Goal: Check status: Check status

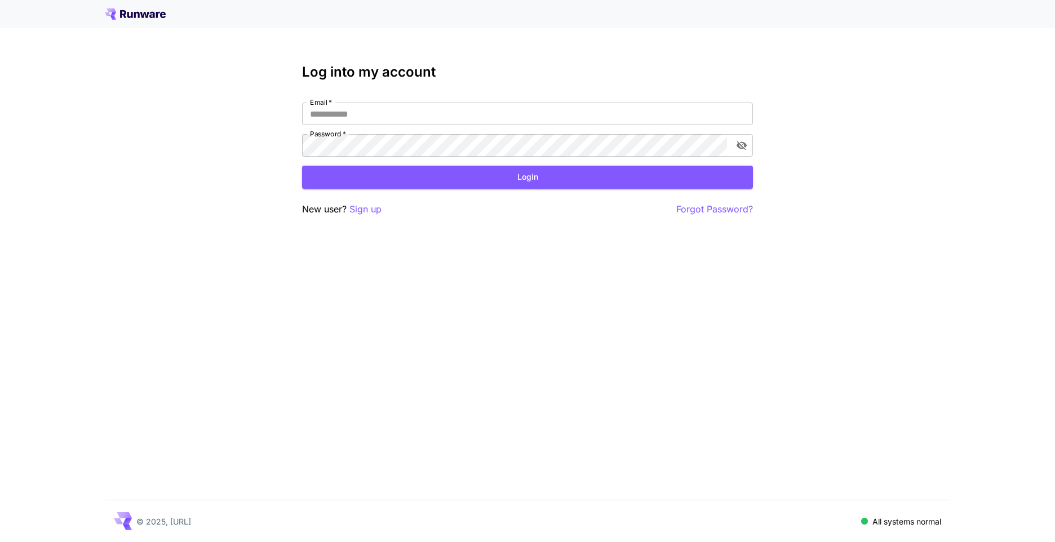
click at [529, 125] on div "Email   * Email   * Password   * Password   *" at bounding box center [527, 130] width 451 height 54
click at [524, 117] on input "Email   *" at bounding box center [527, 114] width 451 height 23
type input "**********"
click button "Login" at bounding box center [527, 177] width 451 height 23
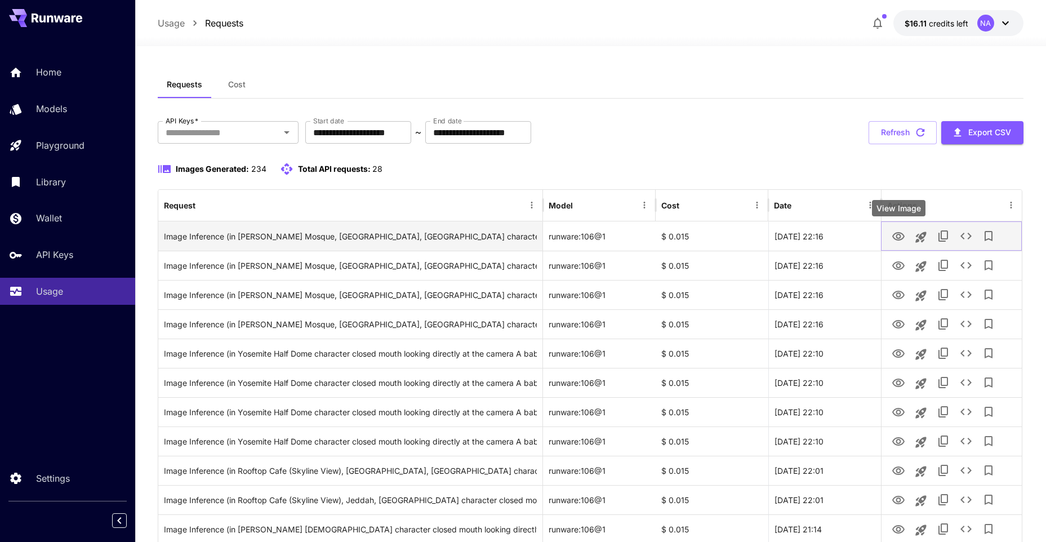
click at [897, 239] on icon "View Image" at bounding box center [899, 237] width 14 height 14
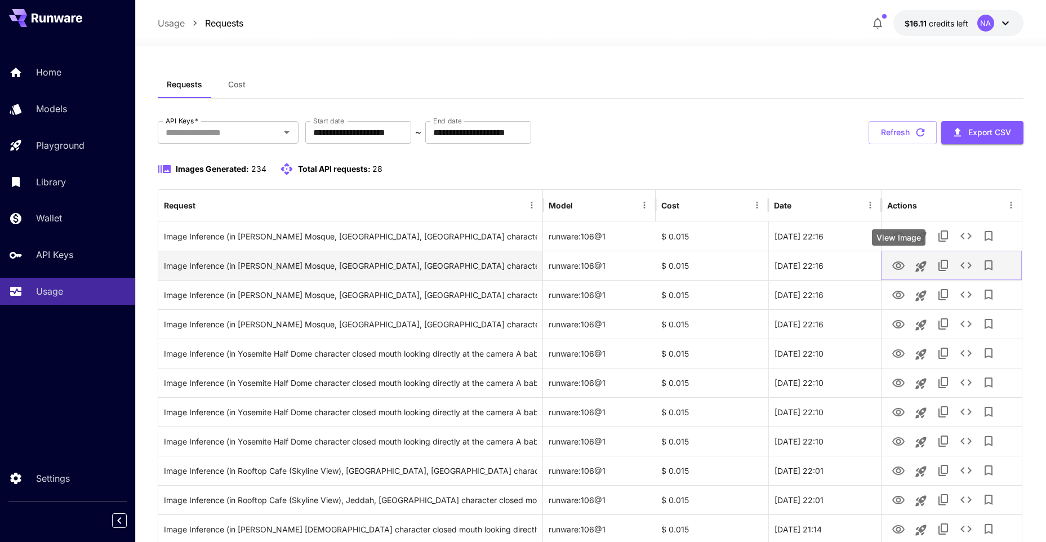
click at [895, 268] on icon "View Image" at bounding box center [898, 265] width 12 height 8
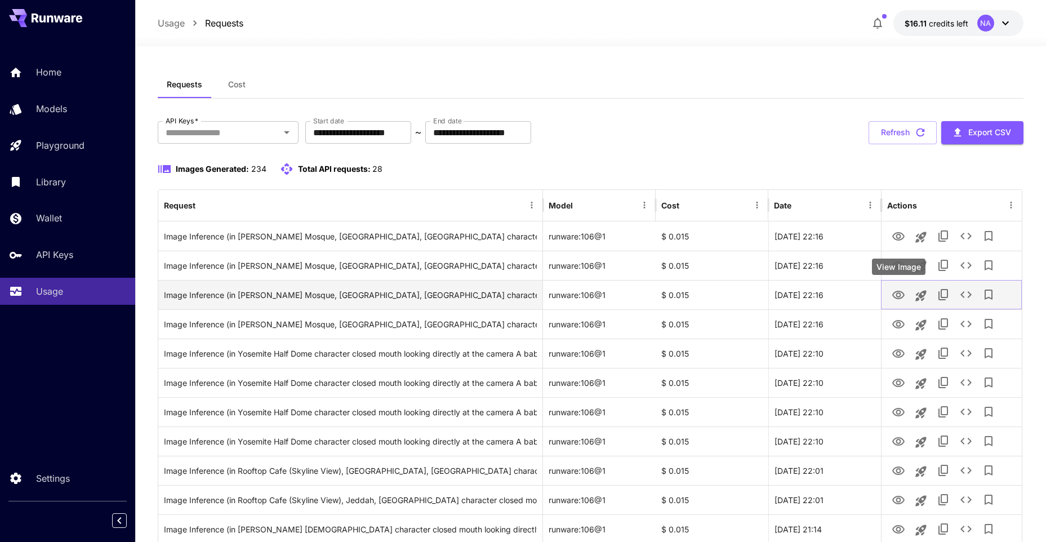
click at [896, 302] on button "View Image" at bounding box center [898, 294] width 23 height 23
click at [896, 297] on icon "View Image" at bounding box center [899, 295] width 14 height 14
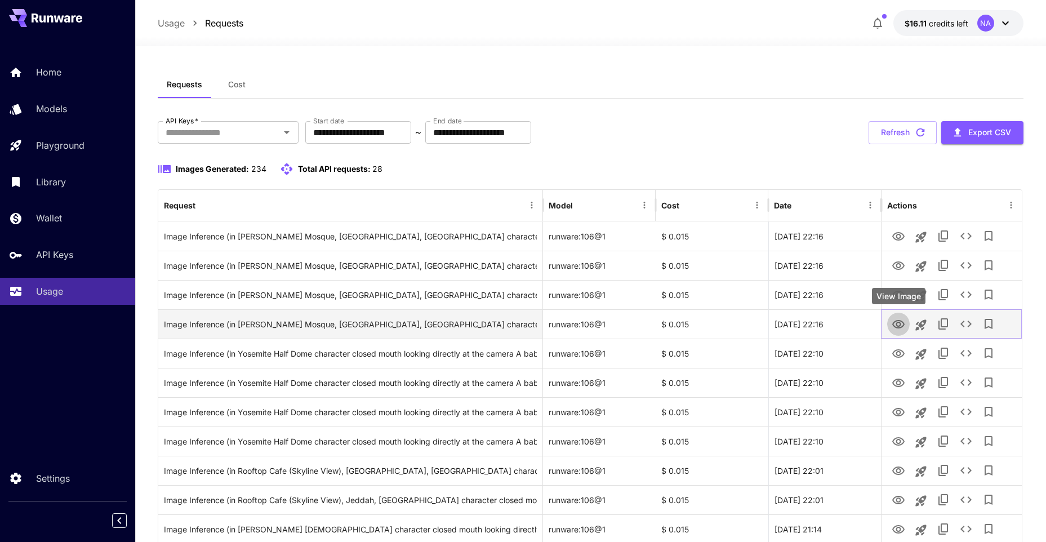
click at [898, 332] on button "View Image" at bounding box center [898, 323] width 23 height 23
click at [898, 329] on icon "View Image" at bounding box center [899, 325] width 14 height 14
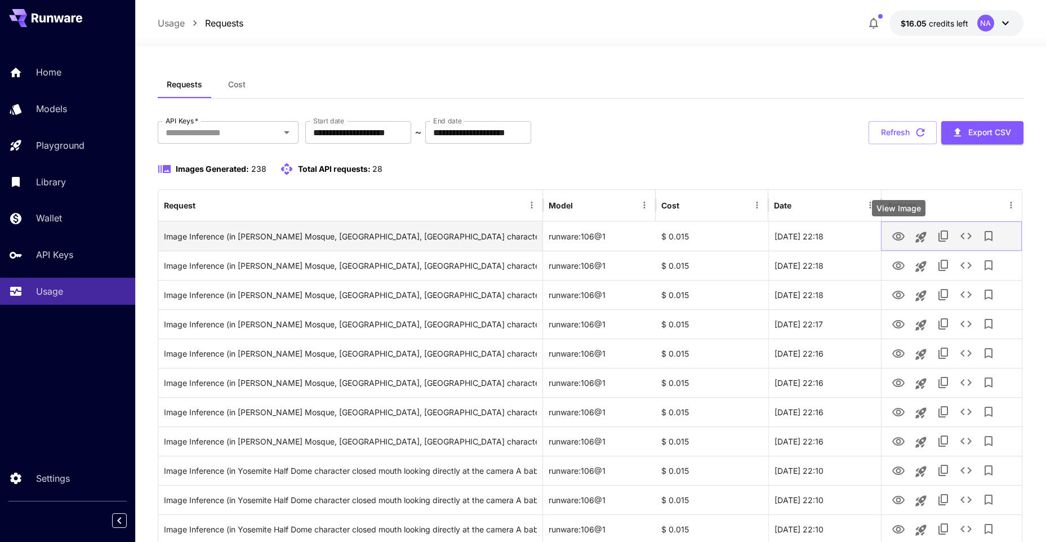
click at [895, 241] on icon "View Image" at bounding box center [899, 237] width 14 height 14
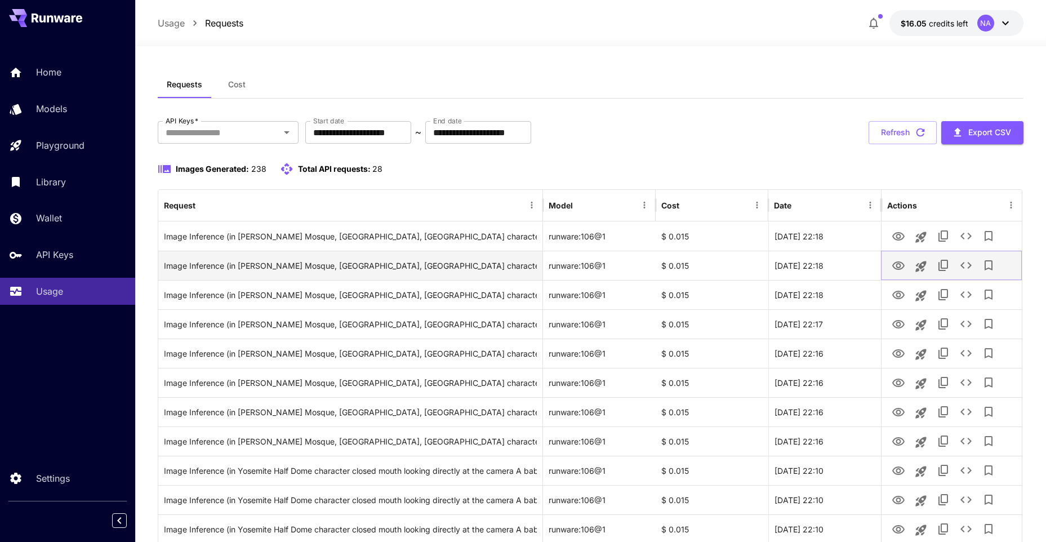
click at [895, 264] on icon "View Image" at bounding box center [899, 266] width 14 height 14
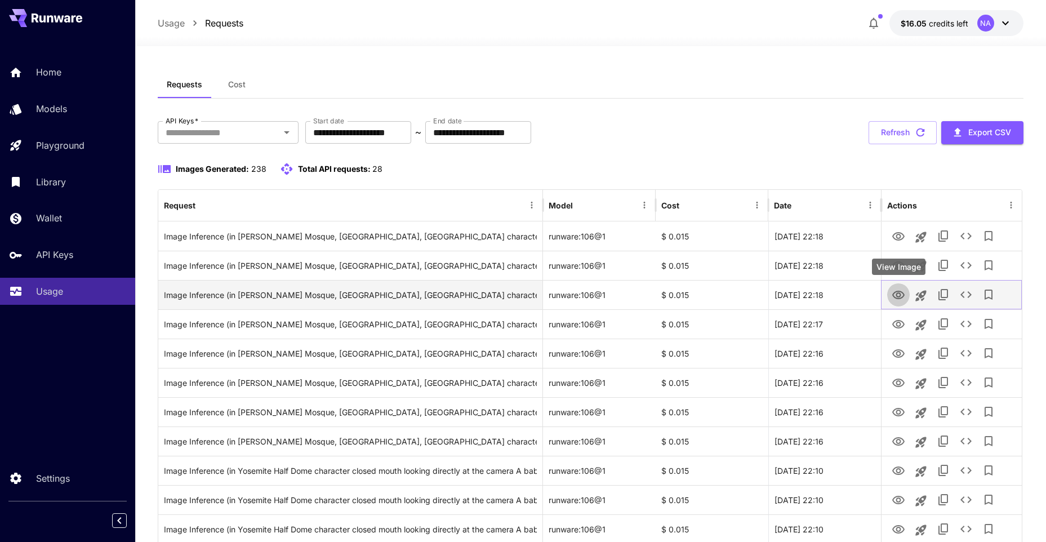
click at [892, 294] on icon "View Image" at bounding box center [899, 295] width 14 height 14
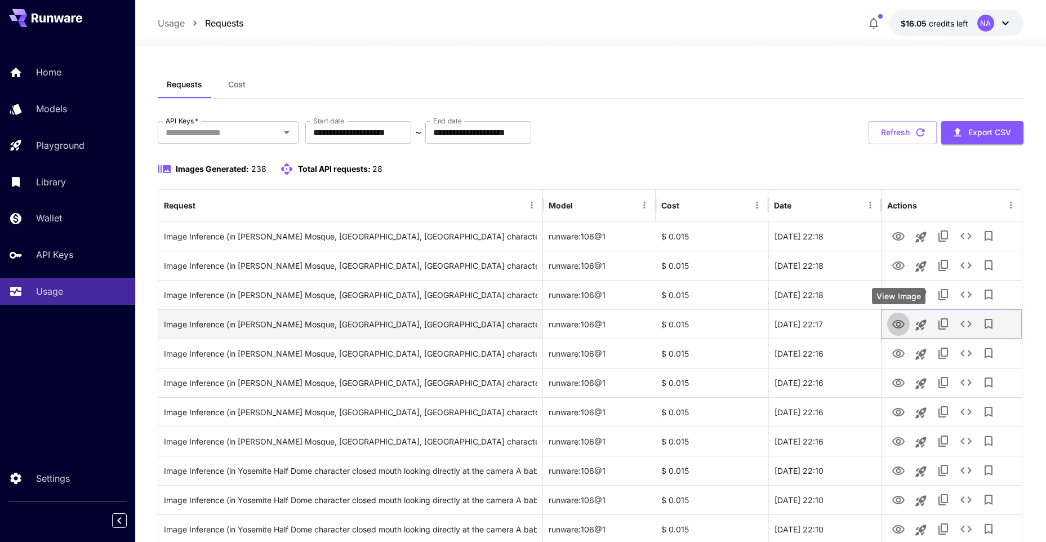
click at [899, 326] on icon "View Image" at bounding box center [898, 324] width 12 height 8
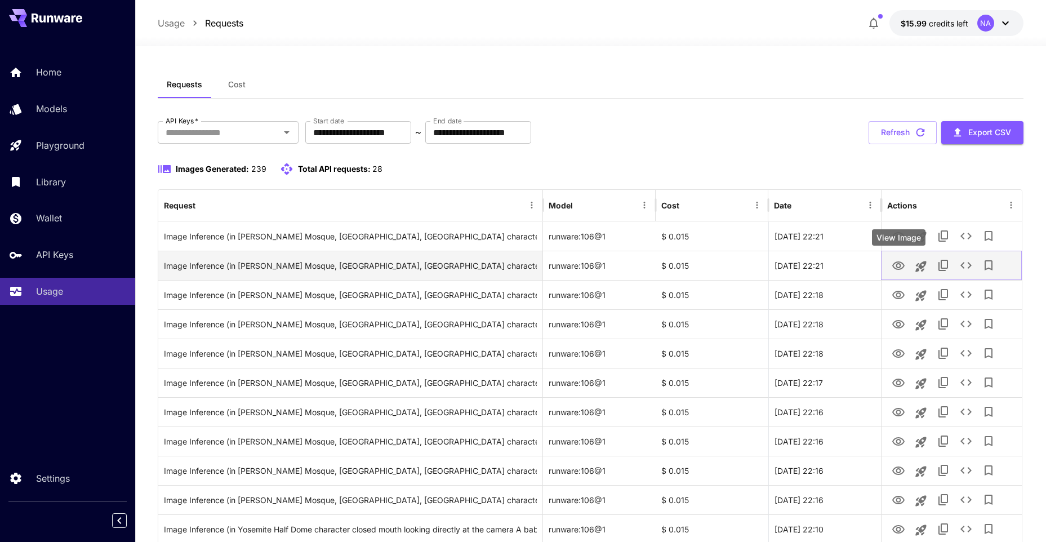
click at [901, 264] on icon "View Image" at bounding box center [899, 266] width 14 height 14
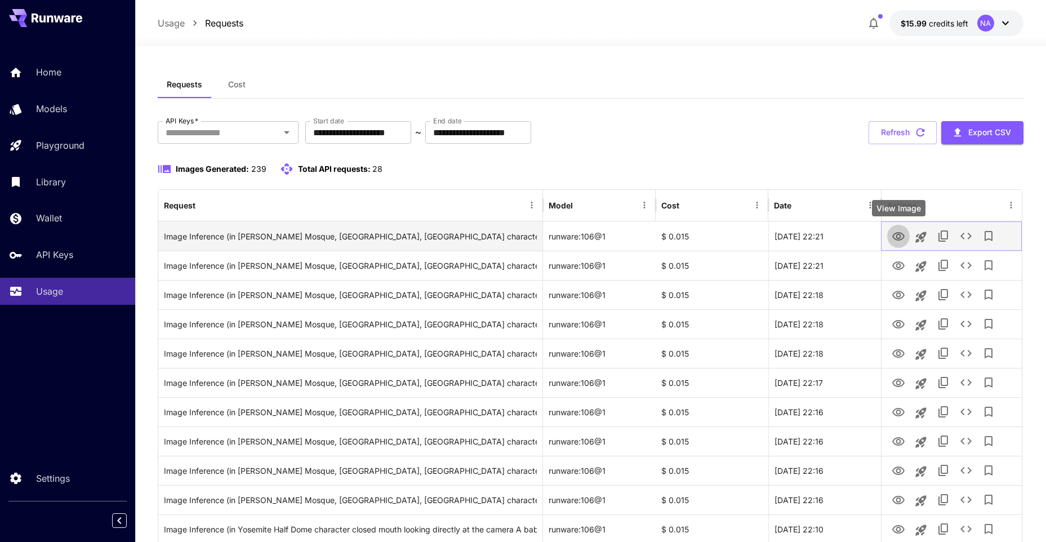
click at [897, 237] on icon "View Image" at bounding box center [898, 236] width 12 height 8
click at [897, 234] on icon "View Image" at bounding box center [899, 237] width 14 height 14
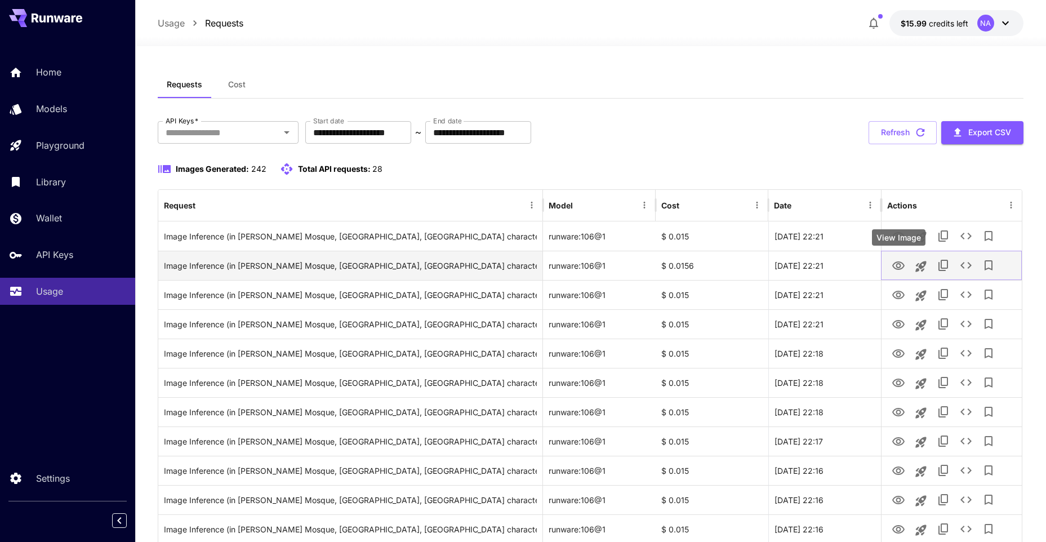
click at [903, 264] on icon "View Image" at bounding box center [898, 265] width 12 height 8
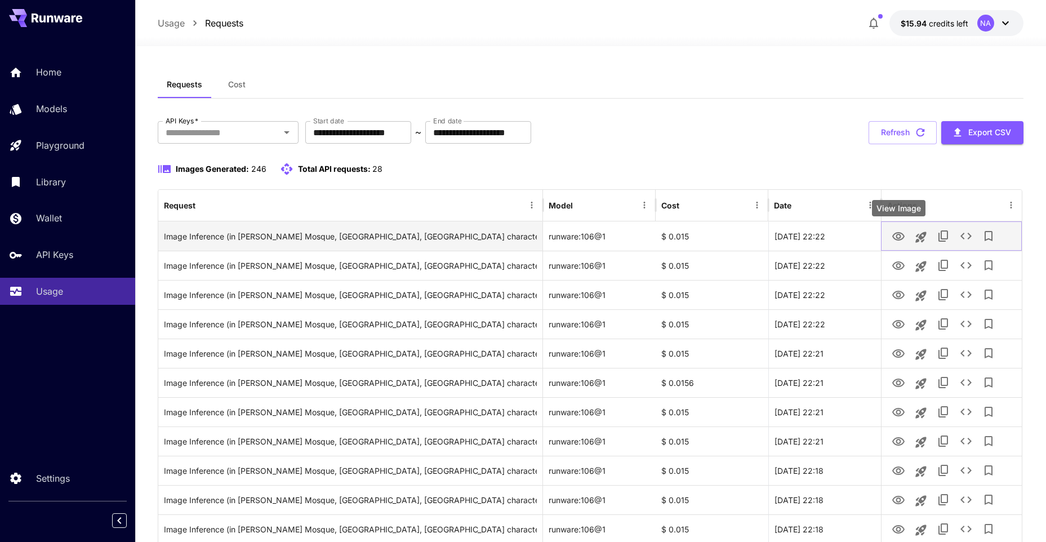
click at [895, 232] on icon "View Image" at bounding box center [899, 237] width 14 height 14
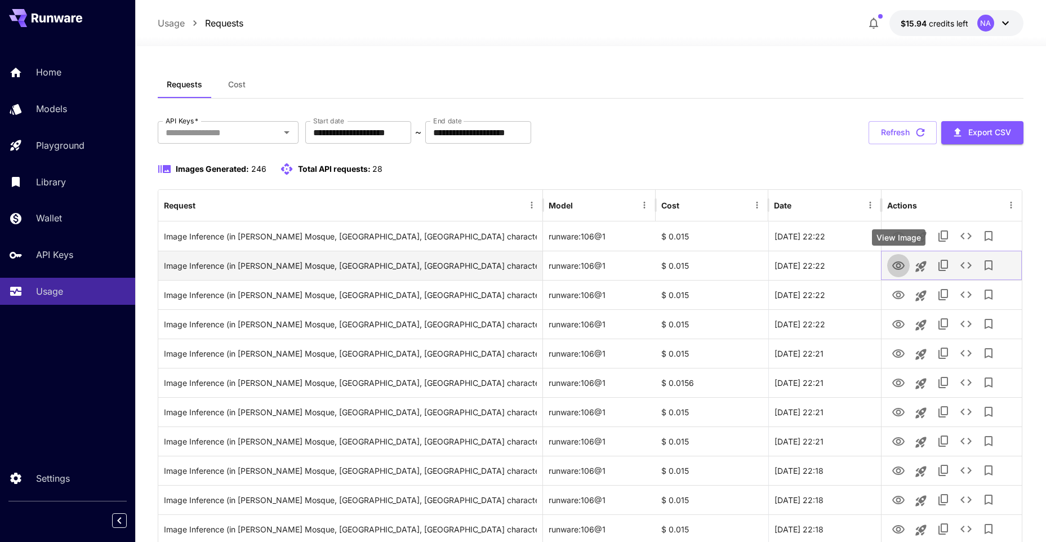
click at [897, 263] on icon "View Image" at bounding box center [898, 265] width 12 height 8
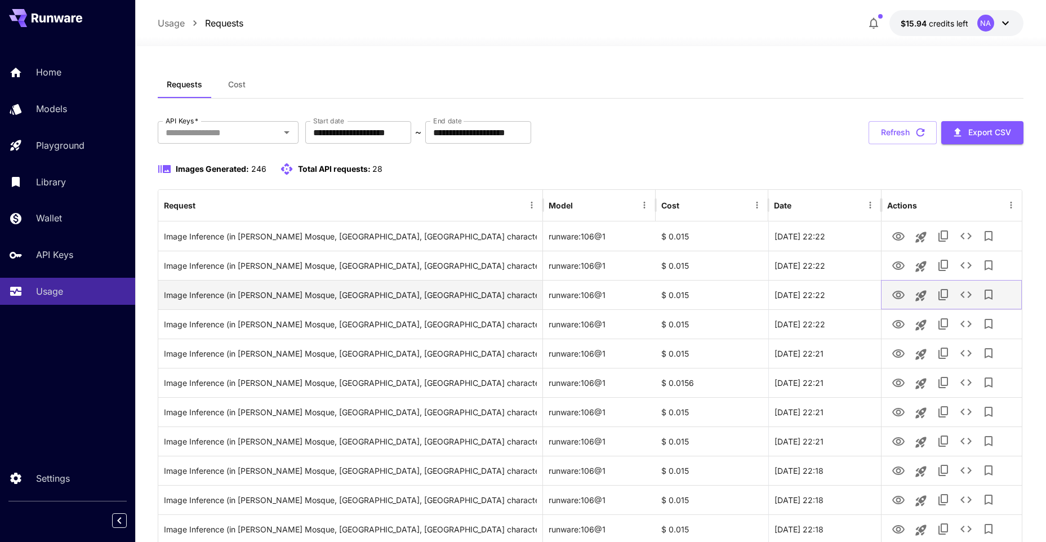
click at [896, 295] on icon "View Image" at bounding box center [898, 295] width 12 height 8
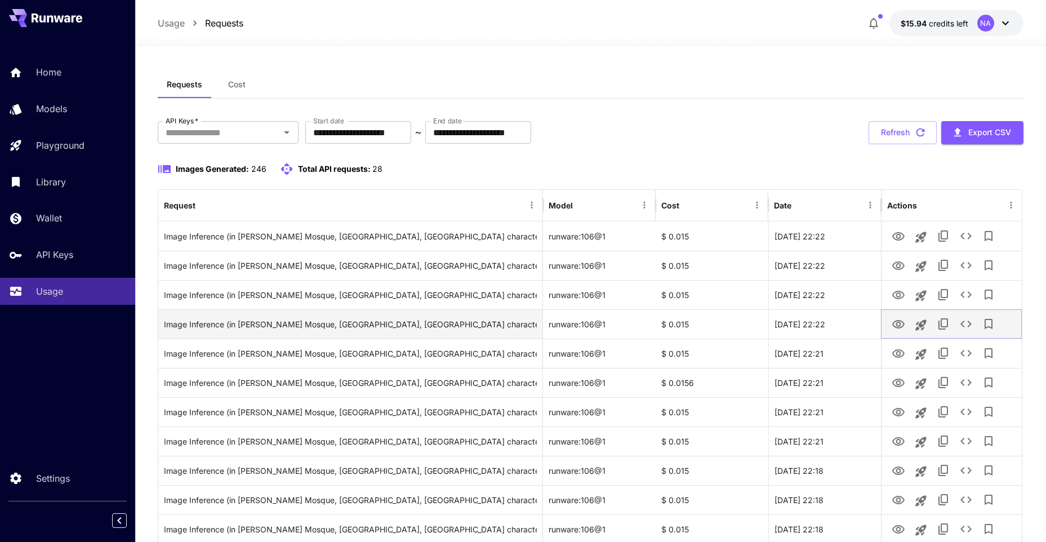
click at [896, 322] on icon "View Image" at bounding box center [899, 325] width 14 height 14
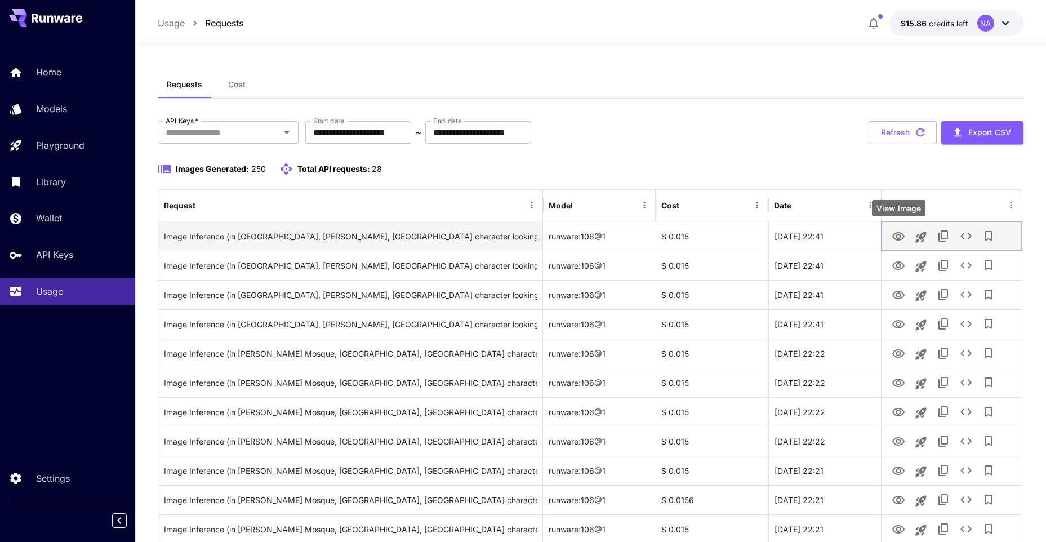
click at [900, 240] on icon "View Image" at bounding box center [898, 236] width 12 height 8
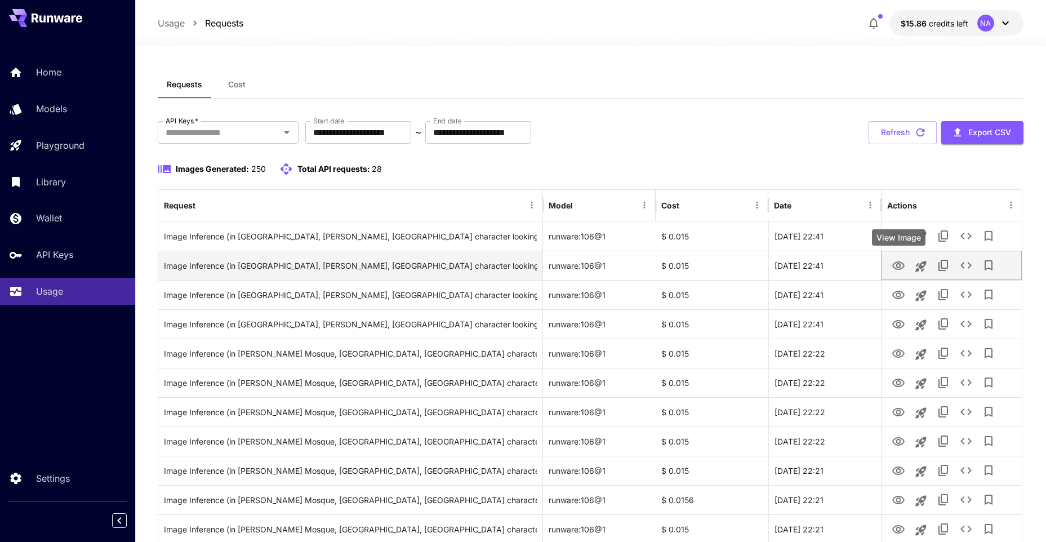
click at [903, 264] on icon "View Image" at bounding box center [898, 265] width 12 height 8
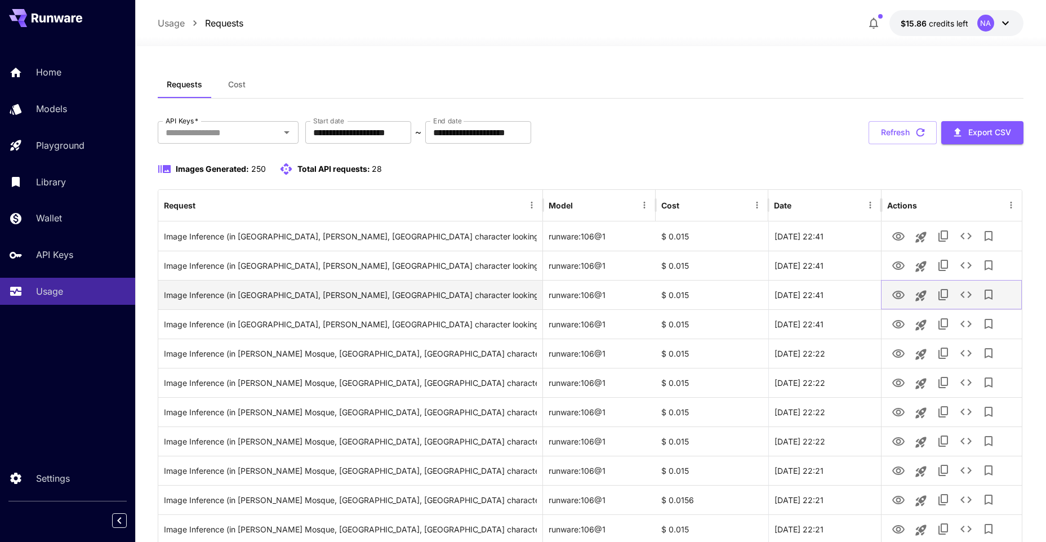
click at [901, 297] on icon "View Image" at bounding box center [899, 295] width 14 height 14
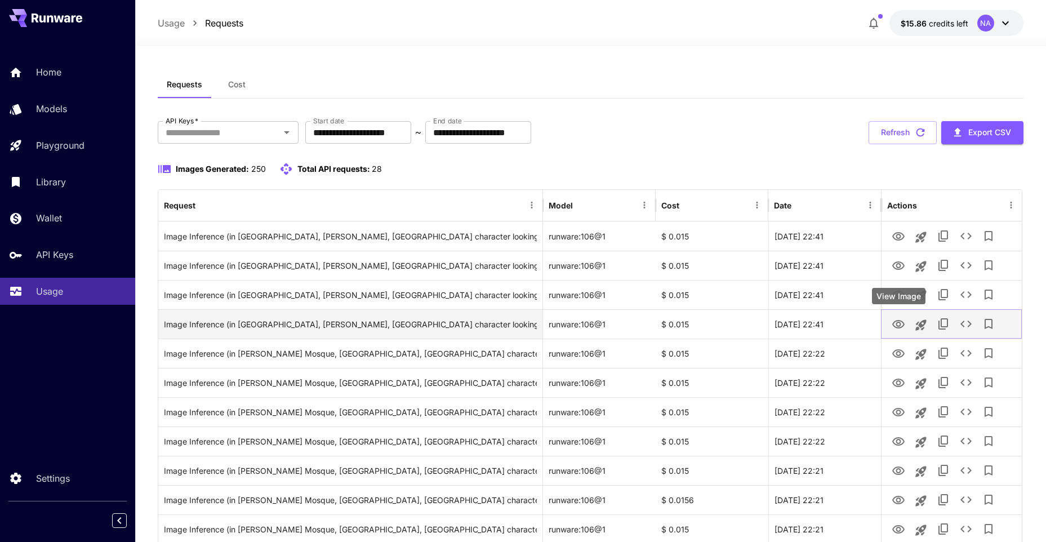
click at [893, 325] on icon "View Image" at bounding box center [898, 324] width 12 height 8
